Goal: Obtain resource: Download file/media

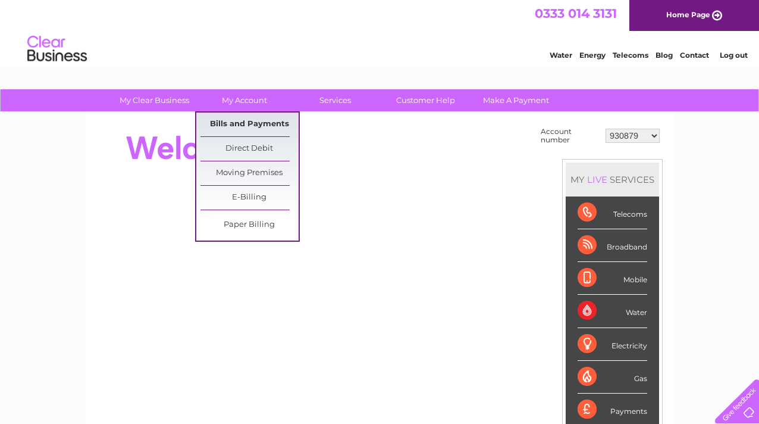
click at [250, 126] on link "Bills and Payments" at bounding box center [250, 124] width 98 height 24
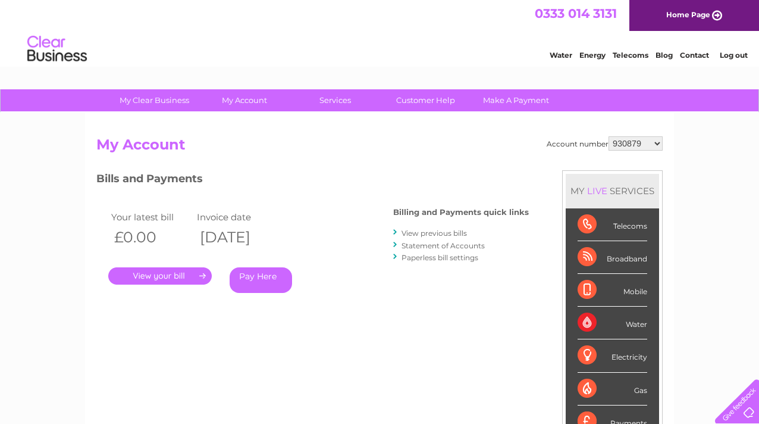
select select "30286567"
click at [449, 230] on link "View previous bills" at bounding box center [434, 233] width 65 height 9
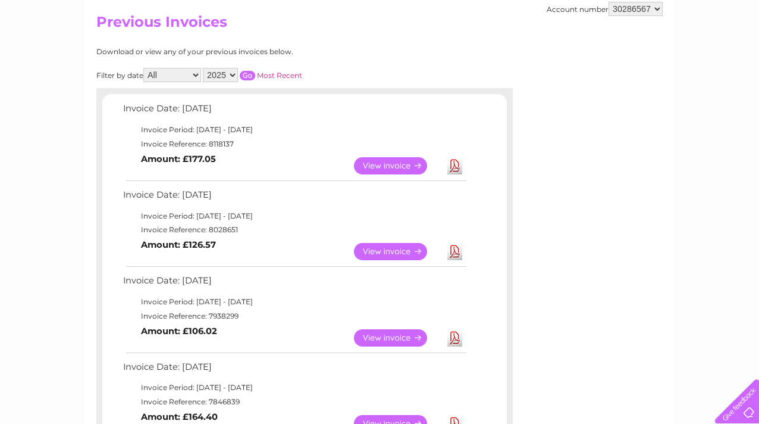
scroll to position [183, 0]
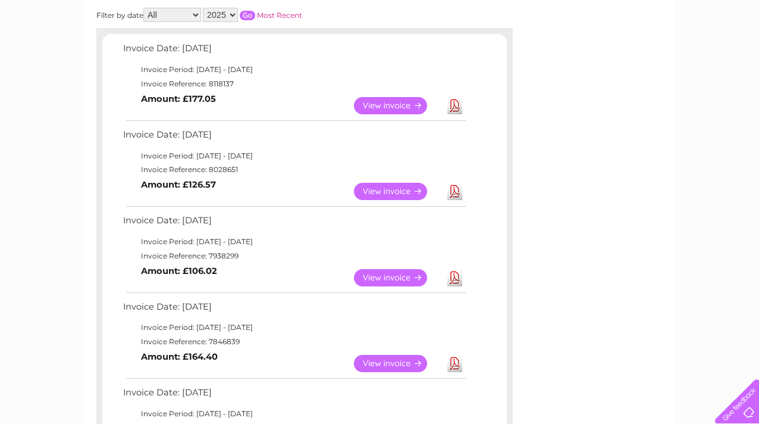
click at [457, 271] on link "Download" at bounding box center [455, 277] width 15 height 17
click at [456, 187] on link "Download" at bounding box center [455, 191] width 15 height 17
click at [457, 105] on link "Download" at bounding box center [455, 105] width 15 height 17
